Goal: Task Accomplishment & Management: Use online tool/utility

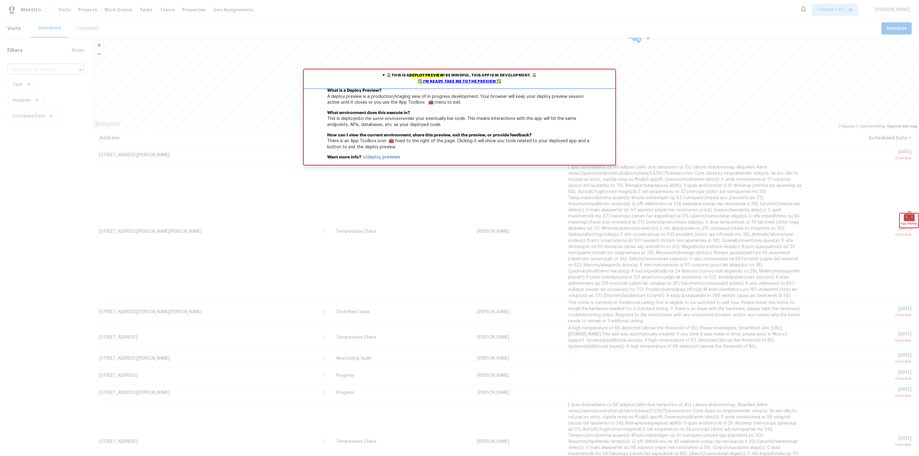
click at [444, 79] on div "✅ I'm ready, take me to the preview ✅" at bounding box center [459, 82] width 309 height 6
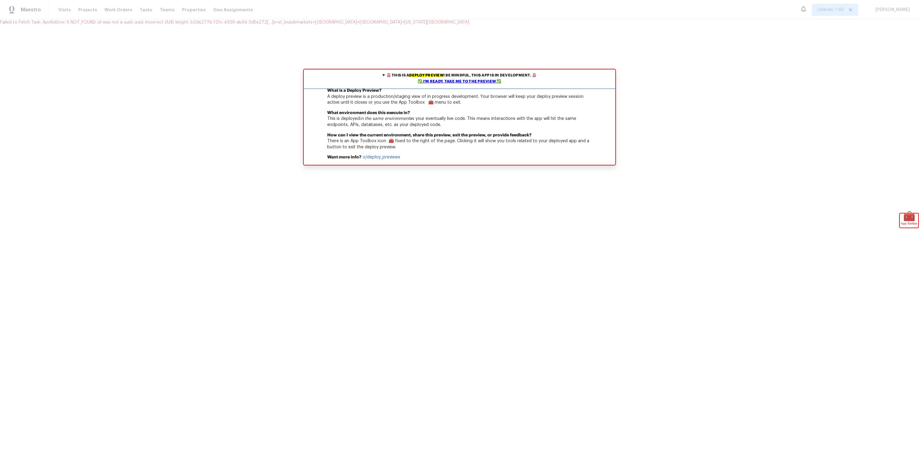
click at [477, 82] on div "✅ I'm ready, take me to the preview ✅" at bounding box center [459, 82] width 309 height 6
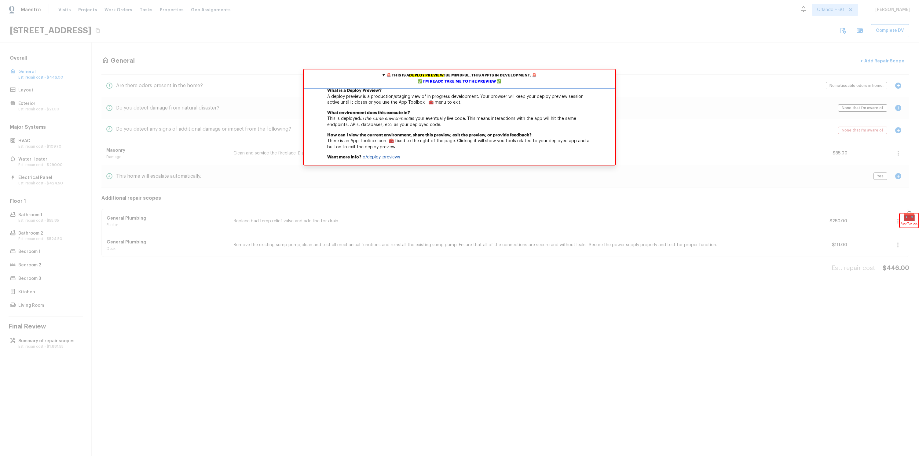
click at [457, 80] on div "✅ I'm ready, take me to the preview ✅" at bounding box center [459, 82] width 309 height 6
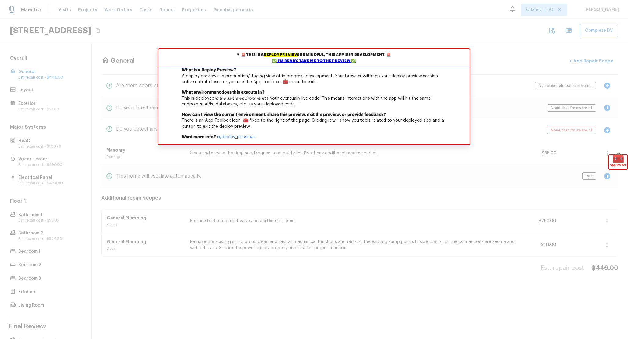
click at [310, 61] on div "✅ I'm ready, take me to the preview ✅" at bounding box center [314, 61] width 309 height 6
